Goal: Information Seeking & Learning: Learn about a topic

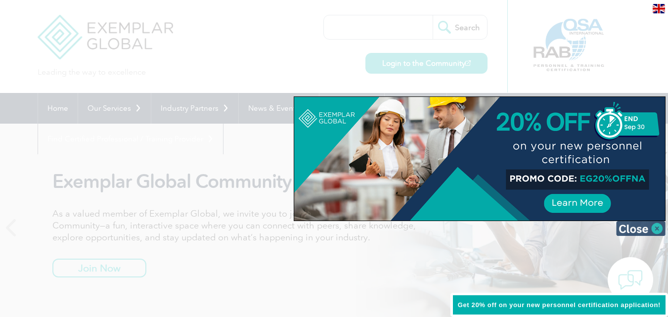
click at [657, 225] on img at bounding box center [640, 228] width 49 height 15
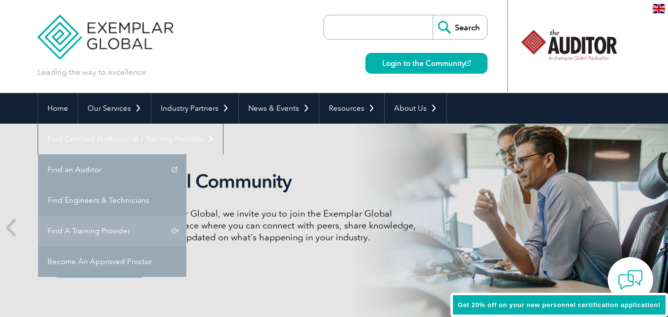
click at [186, 215] on link "Find A Training Provider" at bounding box center [112, 230] width 148 height 31
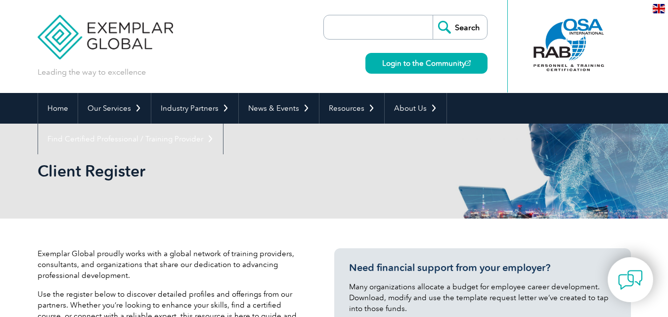
scroll to position [49, 0]
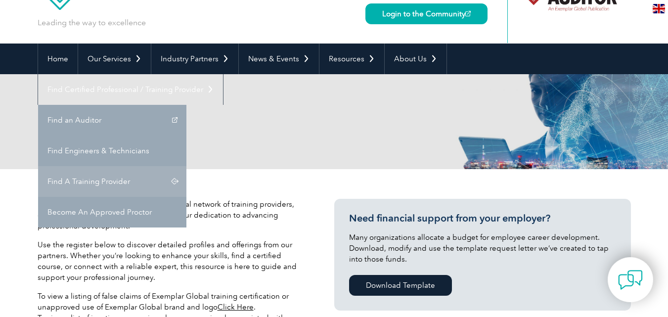
click at [186, 166] on link "Find A Training Provider" at bounding box center [112, 181] width 148 height 31
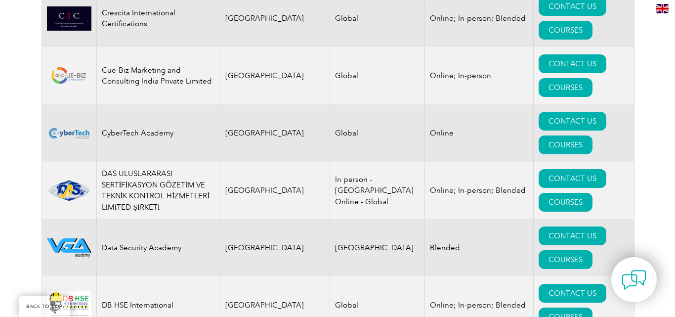
scroll to position [4052, 0]
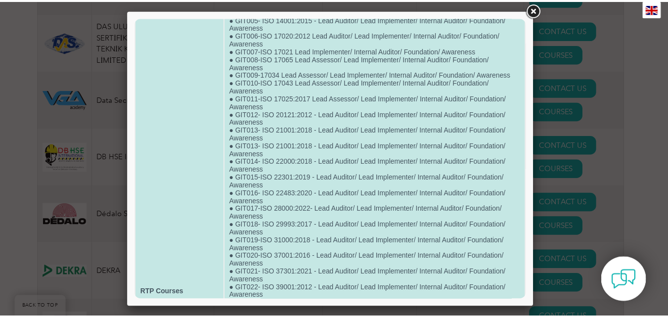
scroll to position [82, 0]
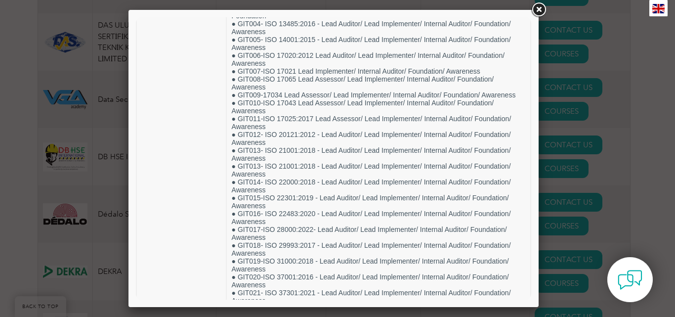
click at [662, 217] on div at bounding box center [337, 158] width 675 height 317
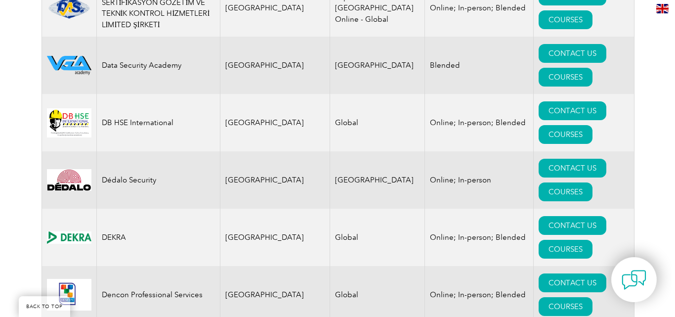
scroll to position [4102, 0]
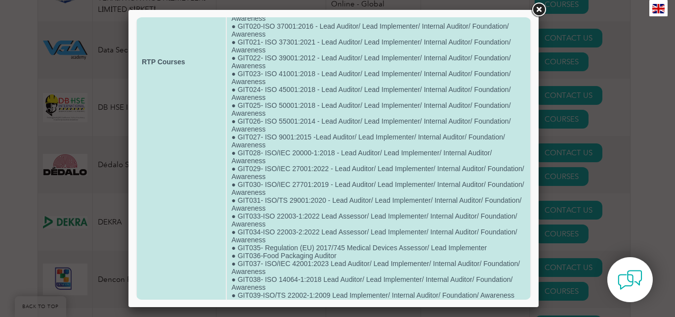
scroll to position [346, 0]
